Goal: Task Accomplishment & Management: Use online tool/utility

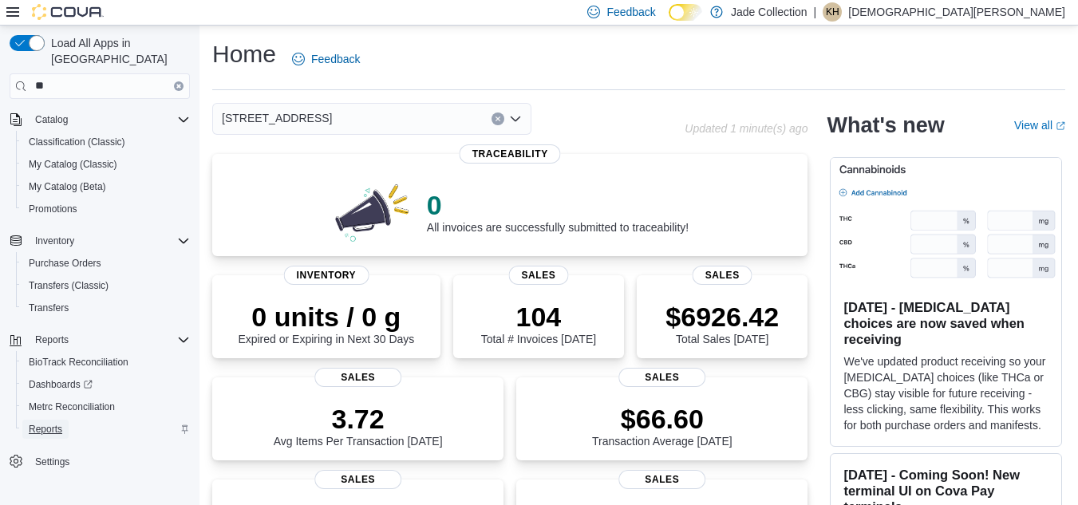
click at [49, 423] on span "Reports" at bounding box center [46, 429] width 34 height 13
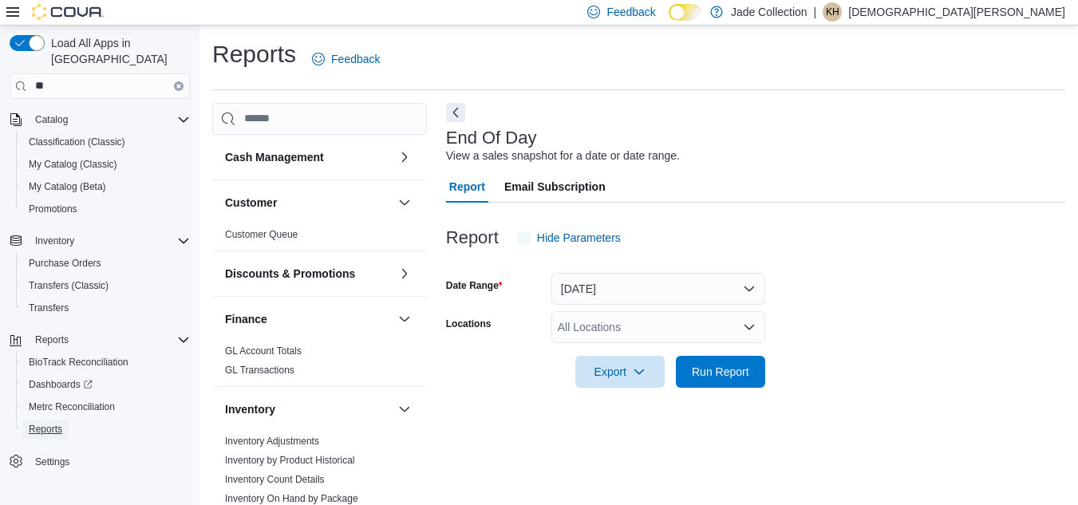
scroll to position [21, 0]
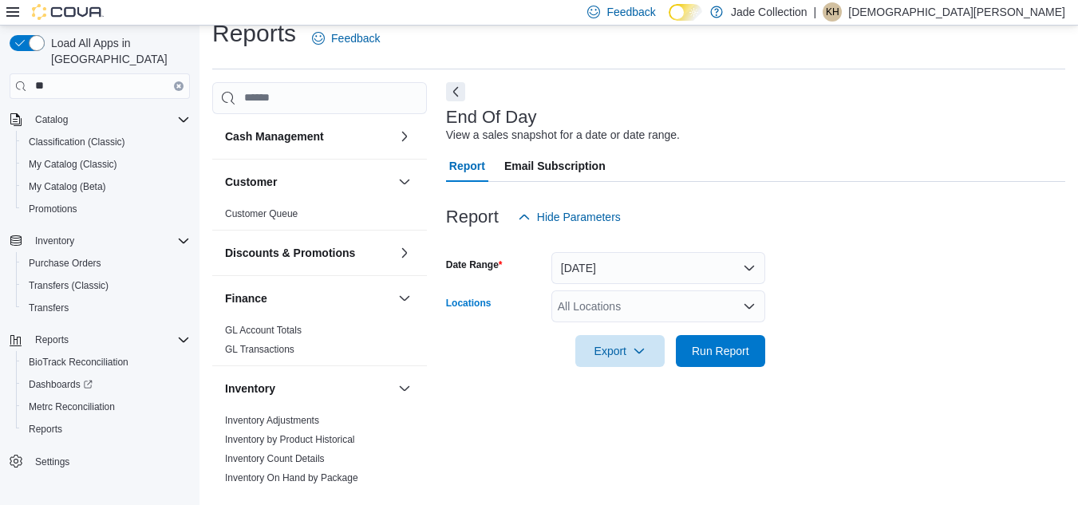
click at [751, 303] on icon "Open list of options" at bounding box center [749, 306] width 13 height 13
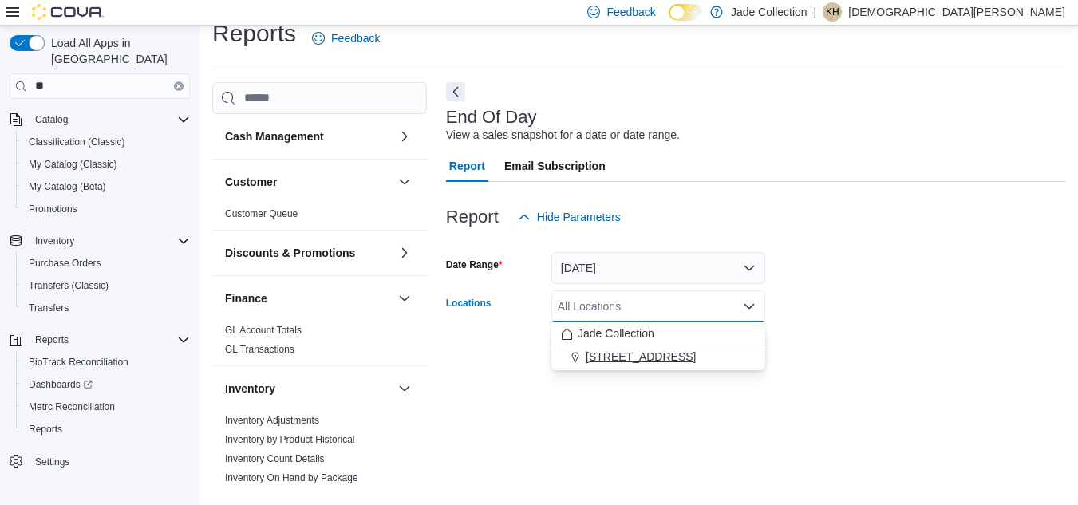
click at [636, 355] on span "[STREET_ADDRESS]" at bounding box center [641, 357] width 110 height 16
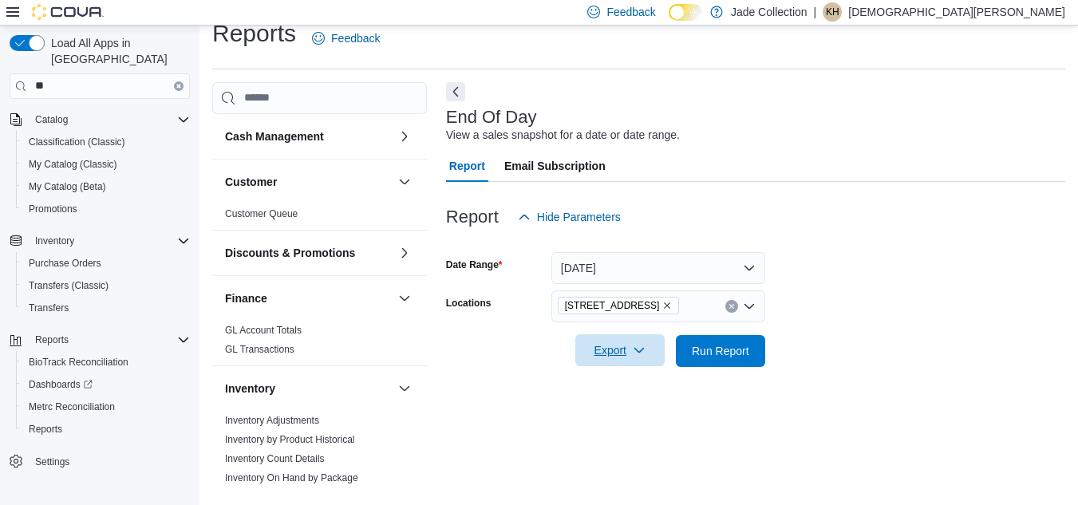
click at [619, 351] on span "Export" at bounding box center [620, 350] width 70 height 32
click at [615, 412] on span "Export to Pdf" at bounding box center [623, 415] width 72 height 13
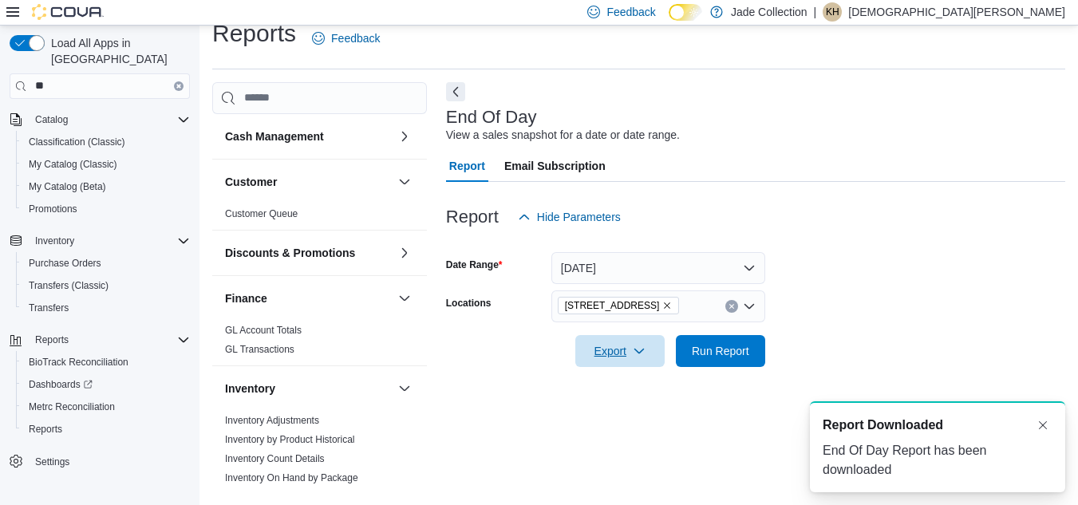
scroll to position [0, 0]
